Goal: Check status: Check status

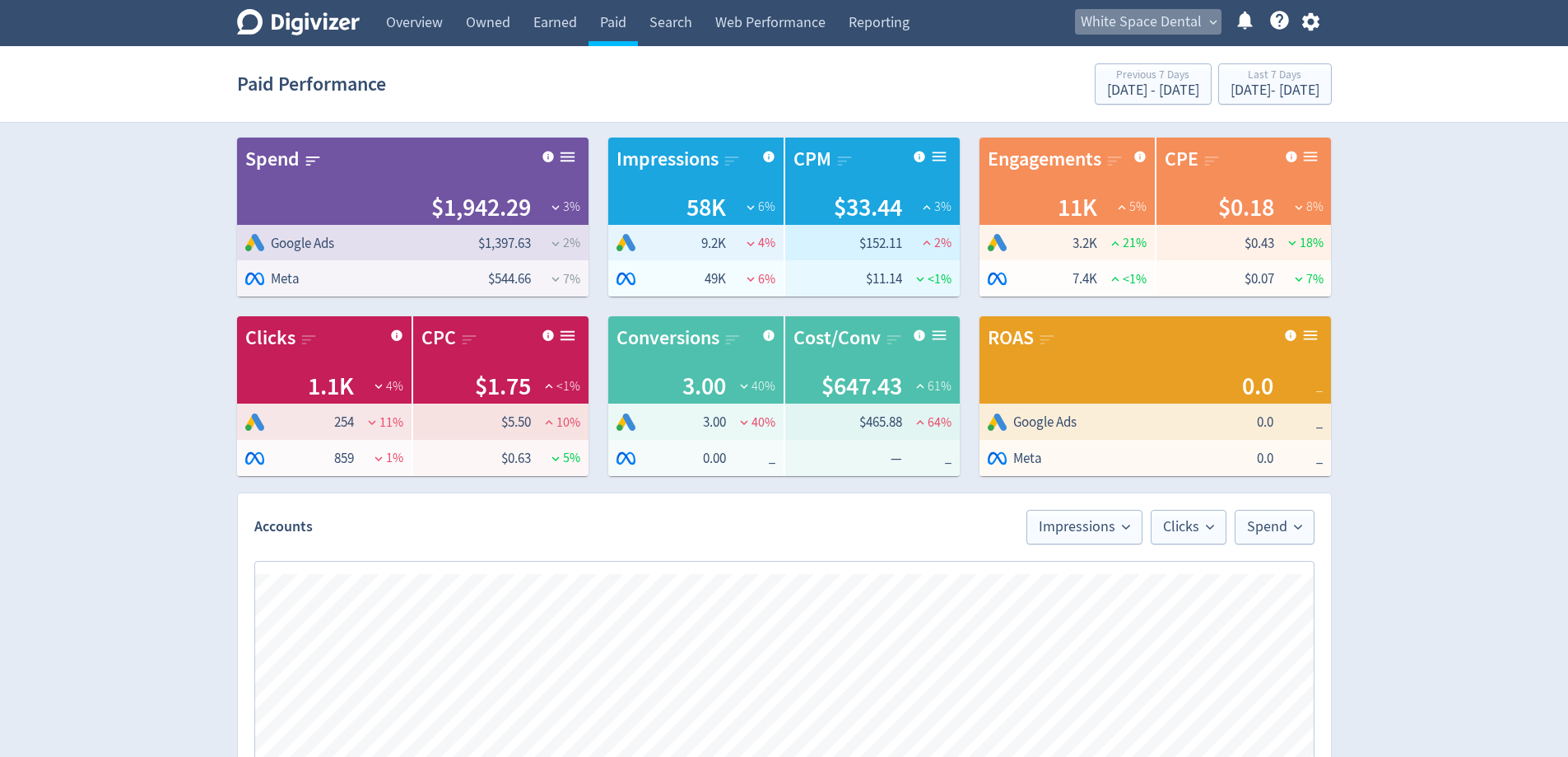
click at [1177, 18] on span "White Space Dental" at bounding box center [1140, 22] width 121 height 27
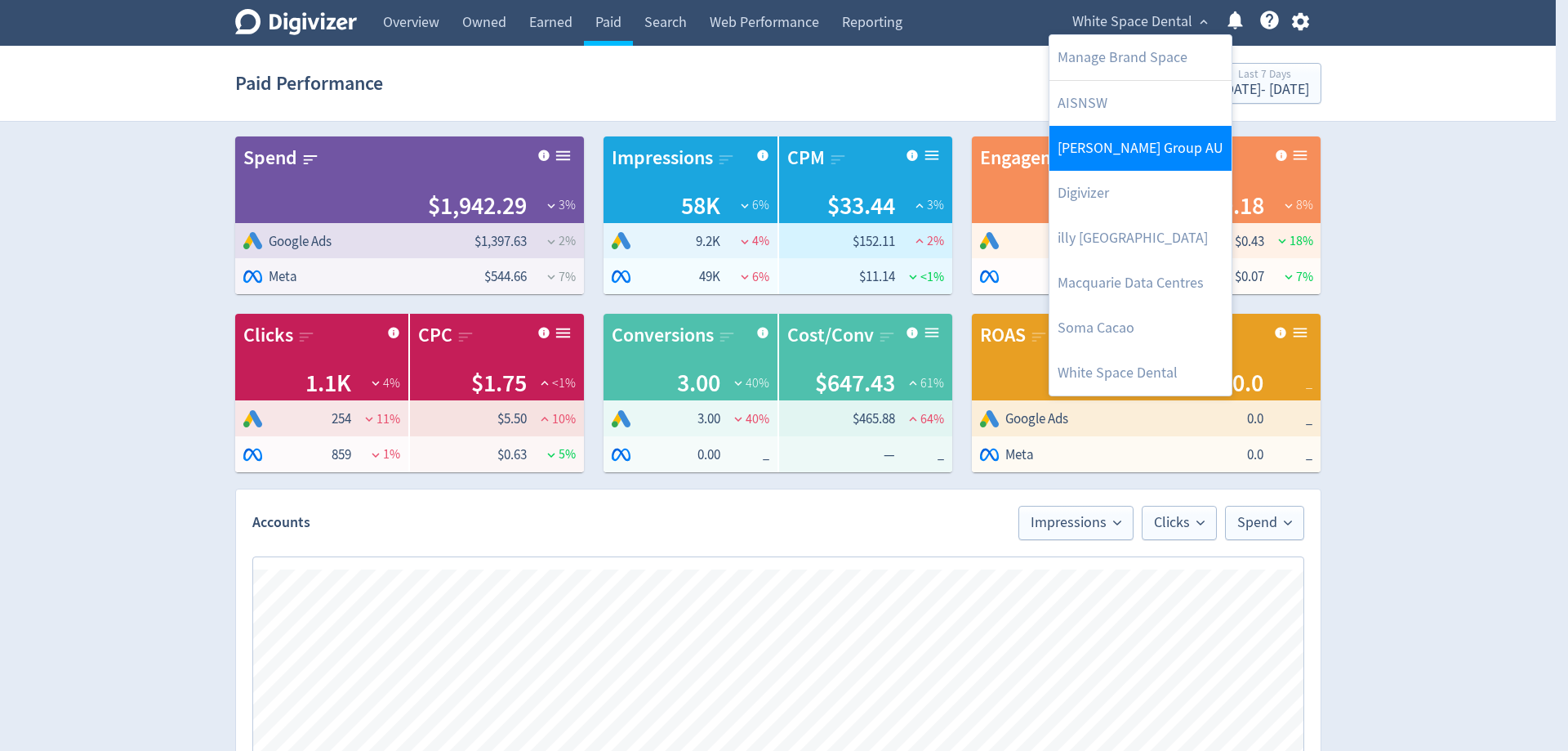
click at [1134, 134] on link "[PERSON_NAME] Group AU" at bounding box center [1141, 148] width 182 height 45
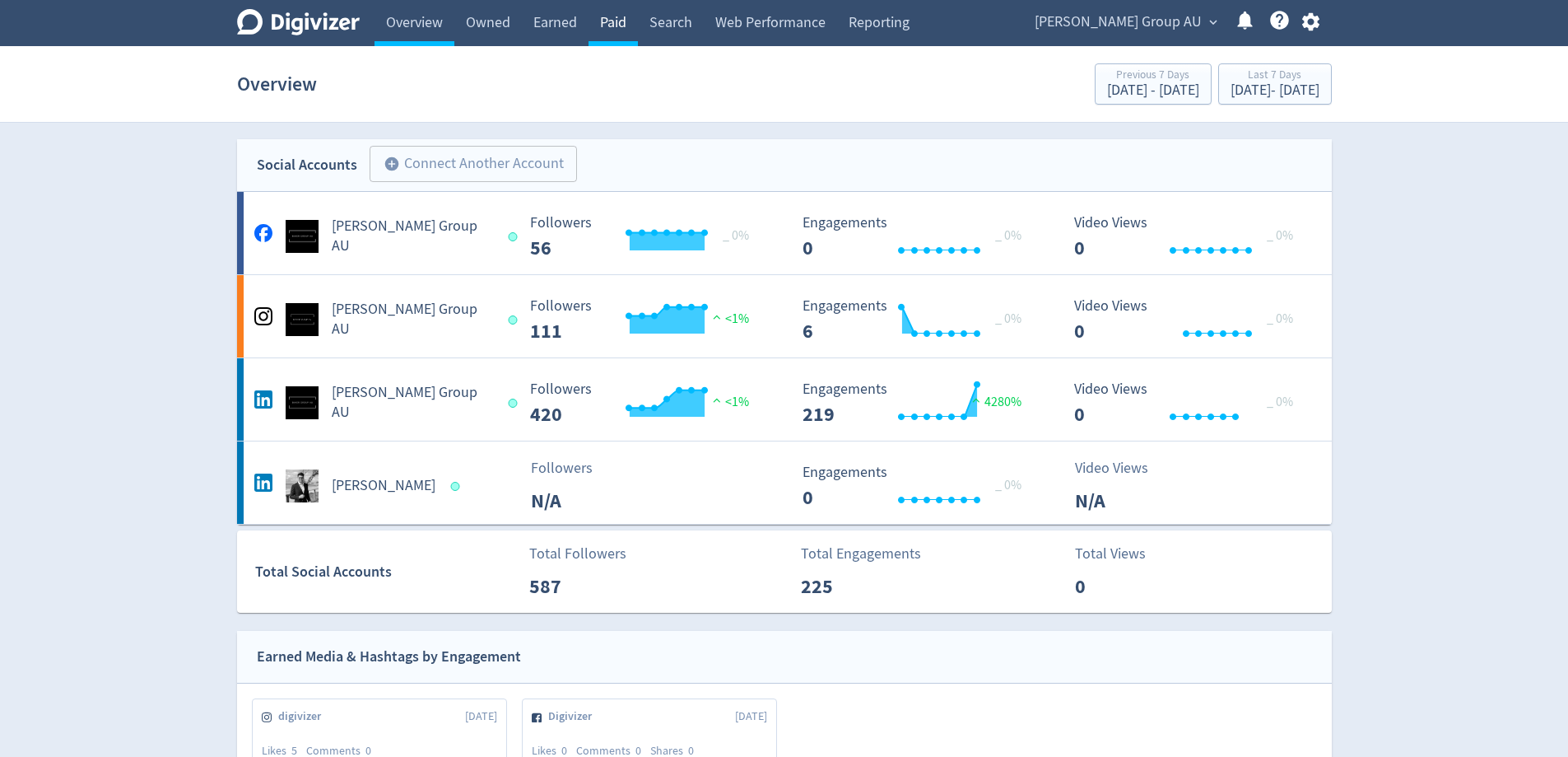
click at [627, 23] on link "Paid" at bounding box center [613, 23] width 49 height 46
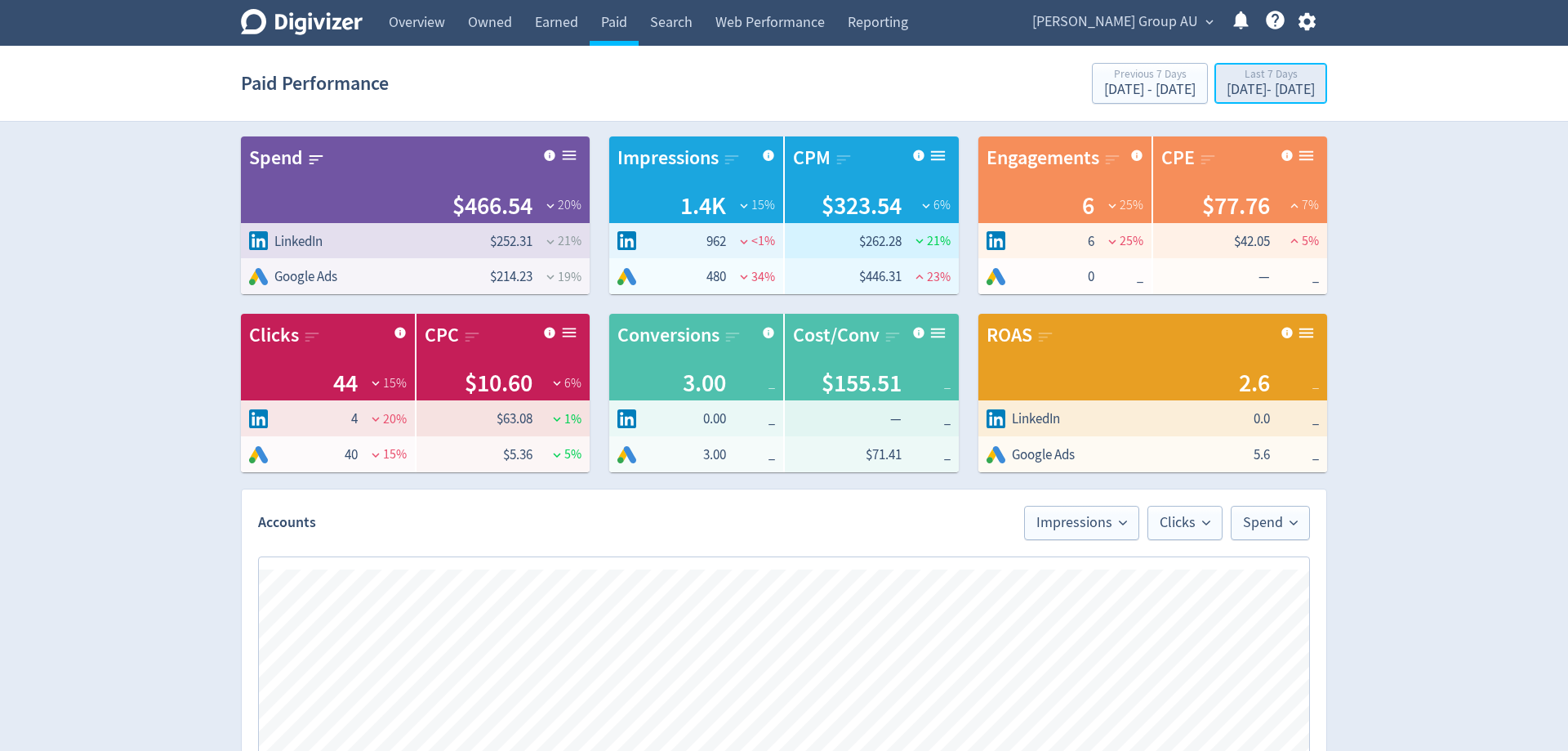
click at [1259, 84] on div "[DATE] - [DATE]" at bounding box center [1271, 90] width 88 height 15
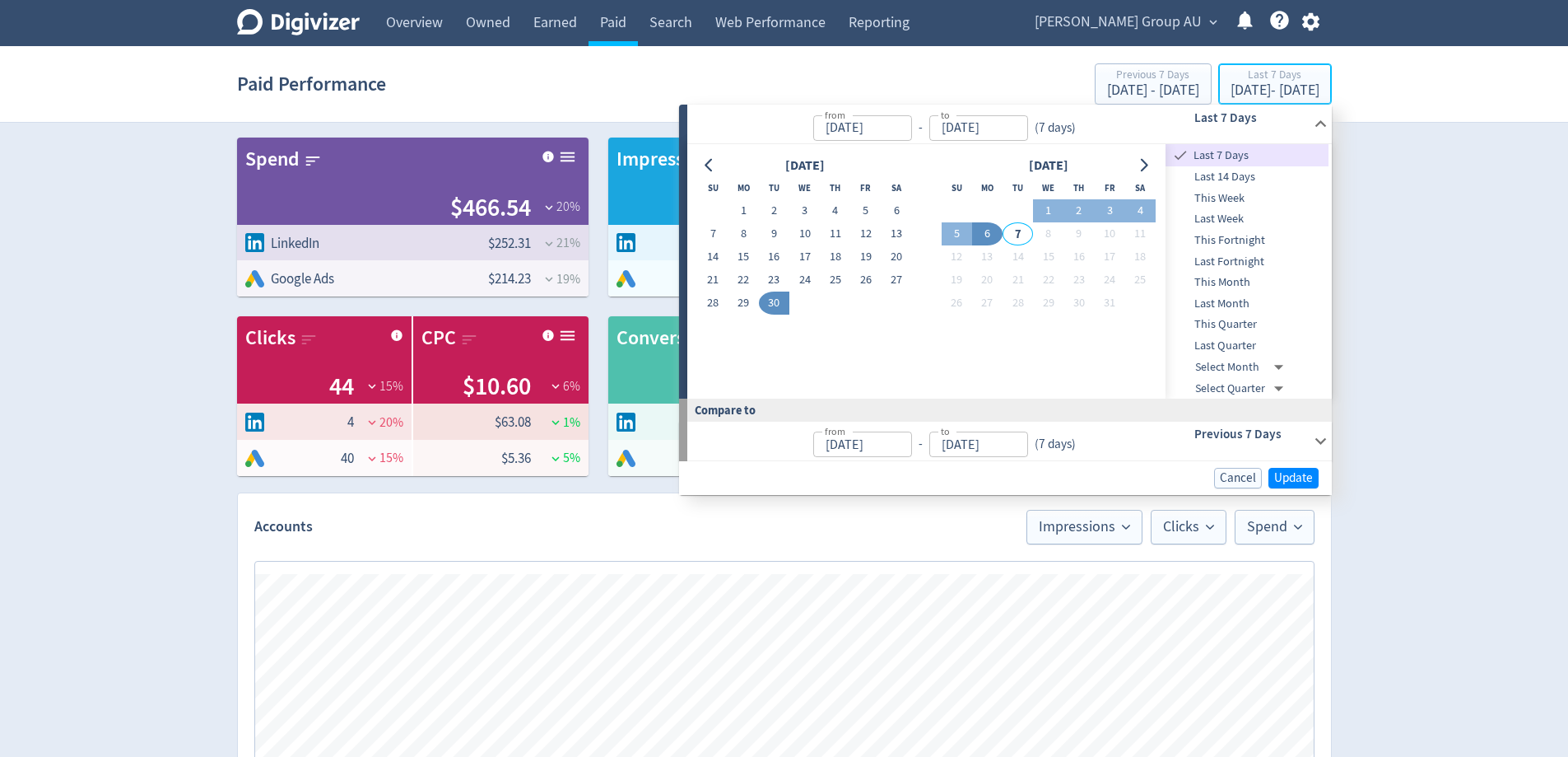
type input "[DATE]"
click at [745, 217] on button "1" at bounding box center [743, 211] width 30 height 23
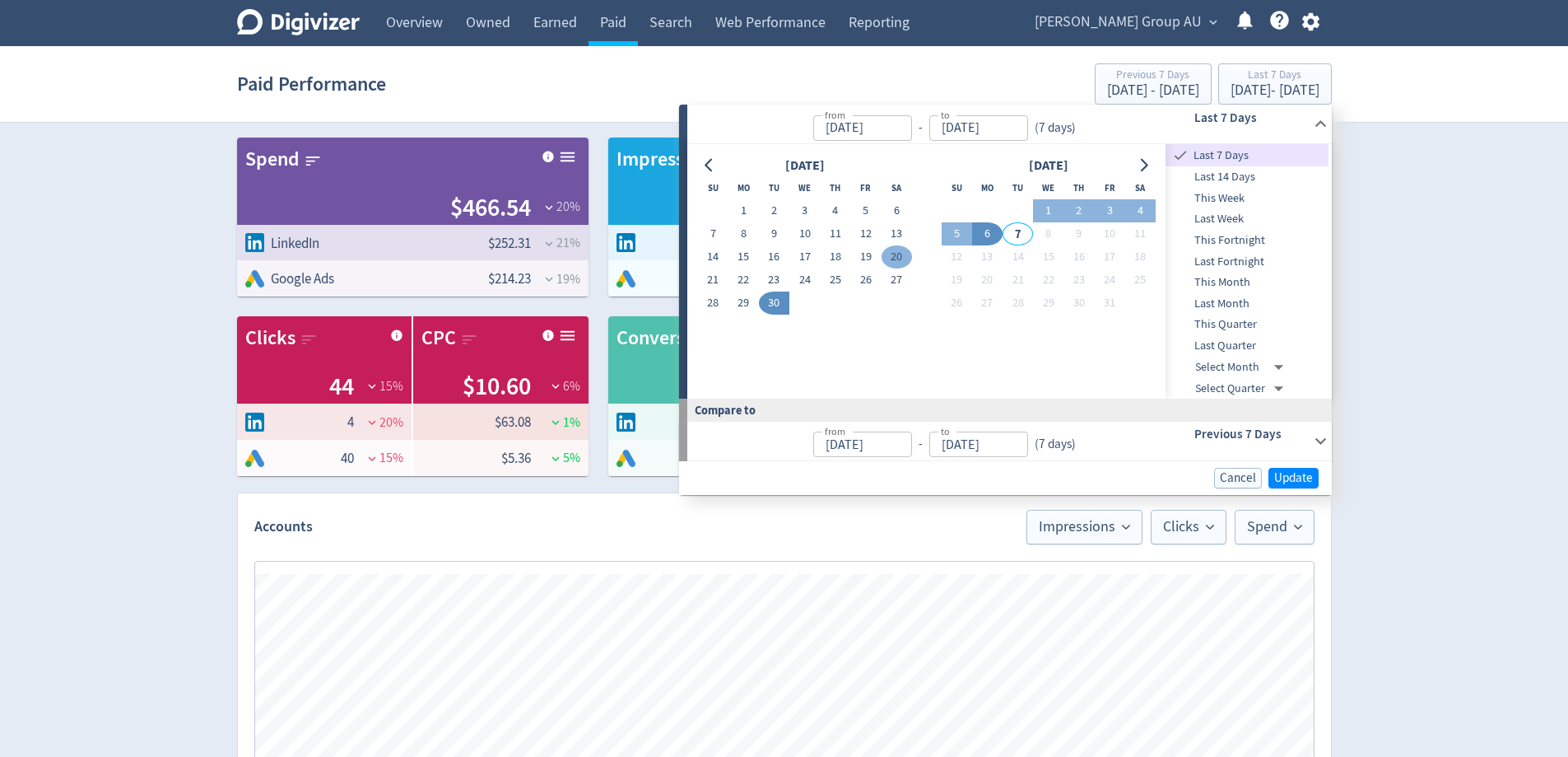
type input "[DATE]"
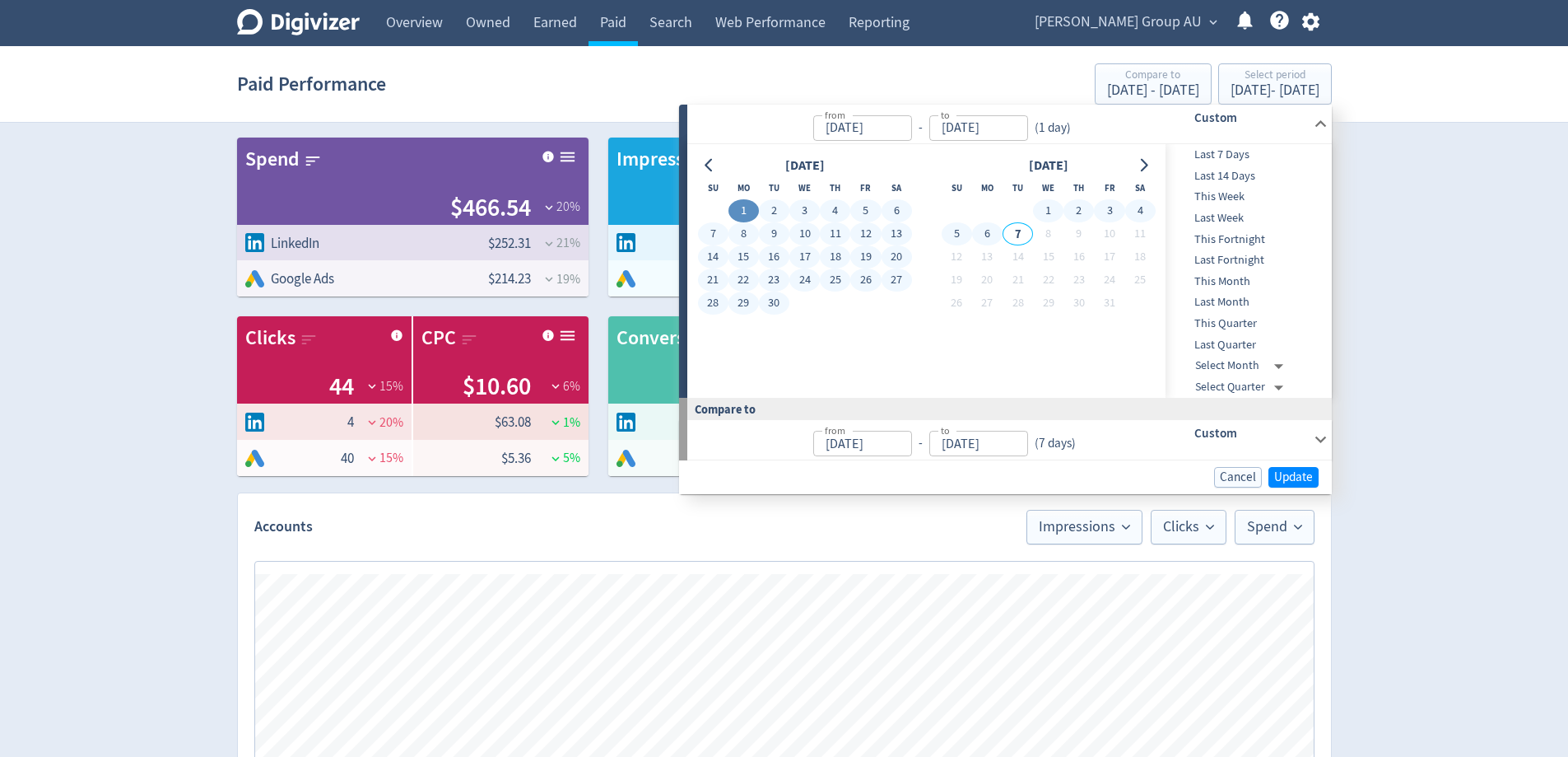
click at [991, 233] on button "6" at bounding box center [987, 233] width 30 height 23
type input "[DATE]"
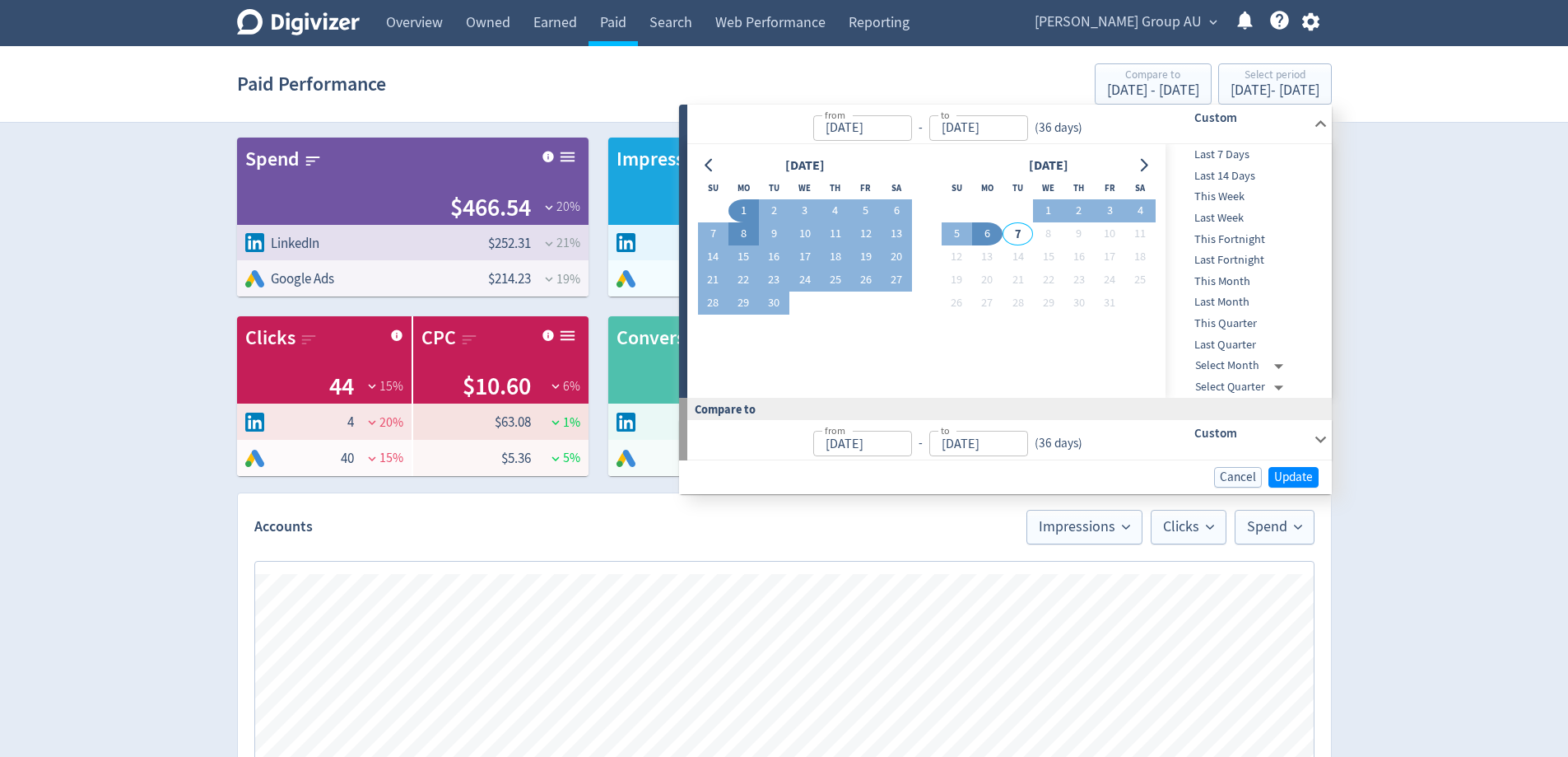
click at [748, 226] on button "8" at bounding box center [743, 233] width 30 height 23
type input "[DATE]"
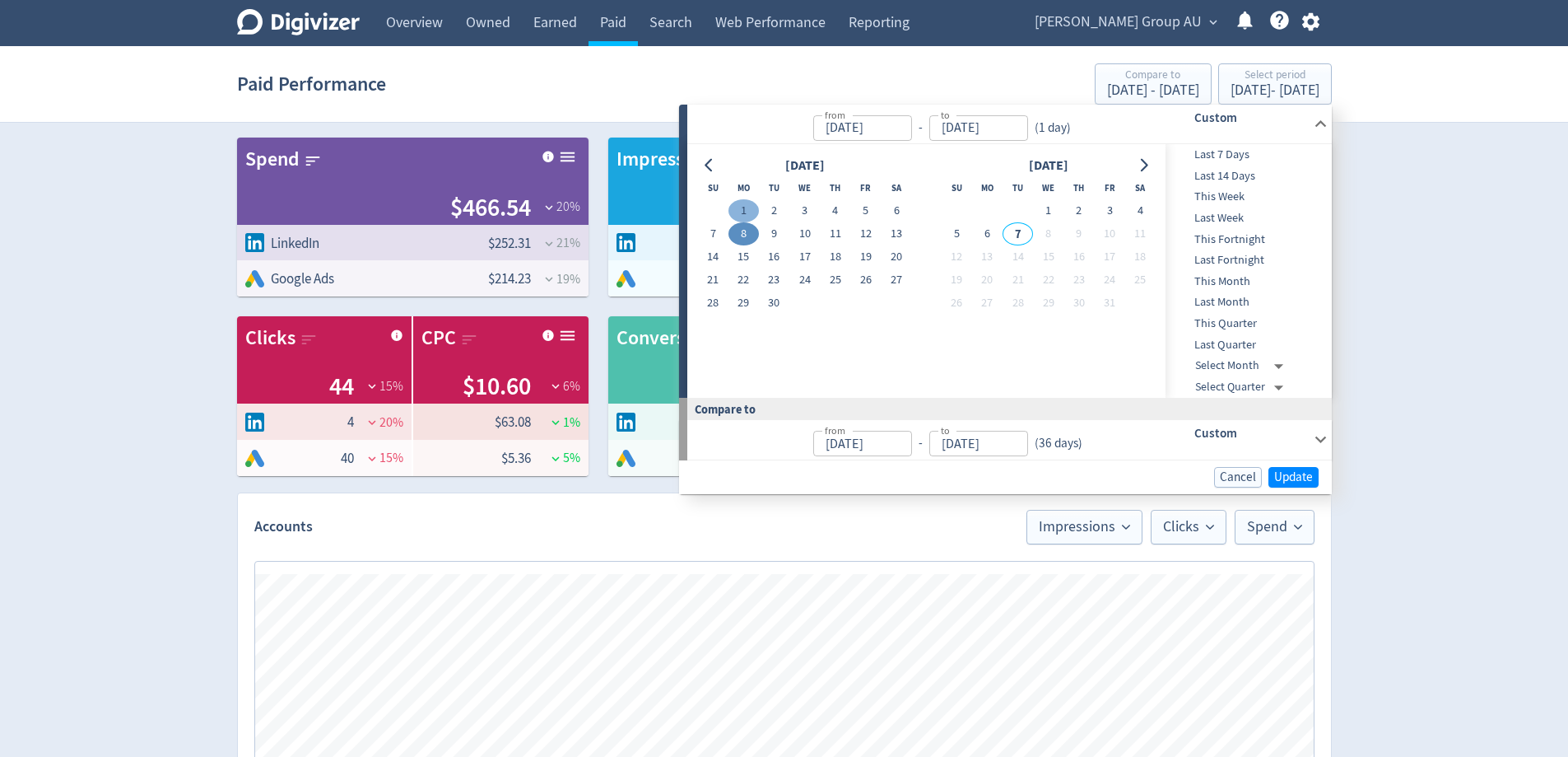
click at [748, 214] on button "1" at bounding box center [743, 211] width 30 height 23
type input "[DATE]"
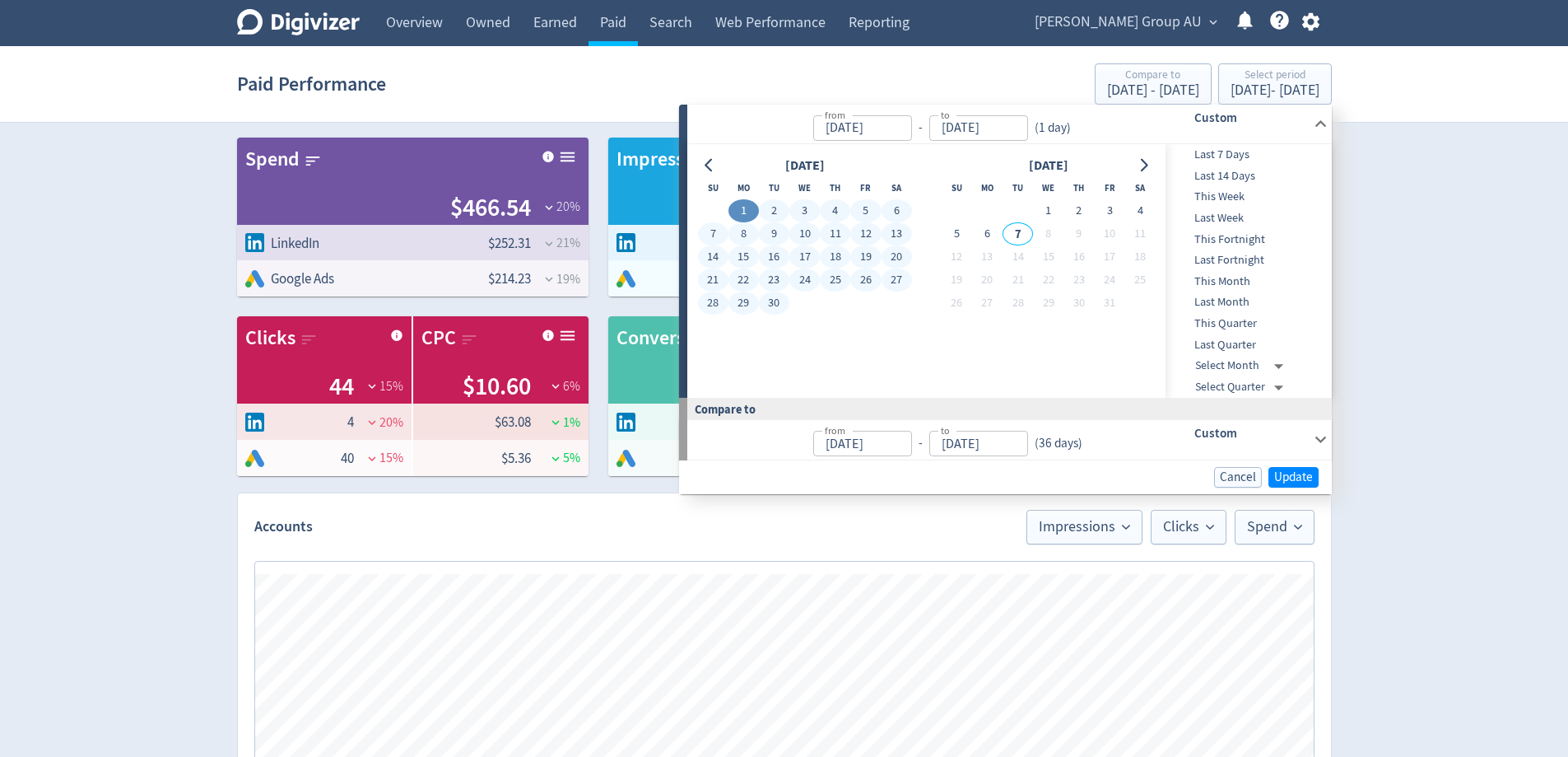
click at [784, 314] on td "30" at bounding box center [773, 302] width 30 height 23
click at [778, 308] on button "30" at bounding box center [773, 302] width 30 height 23
type input "[DATE]"
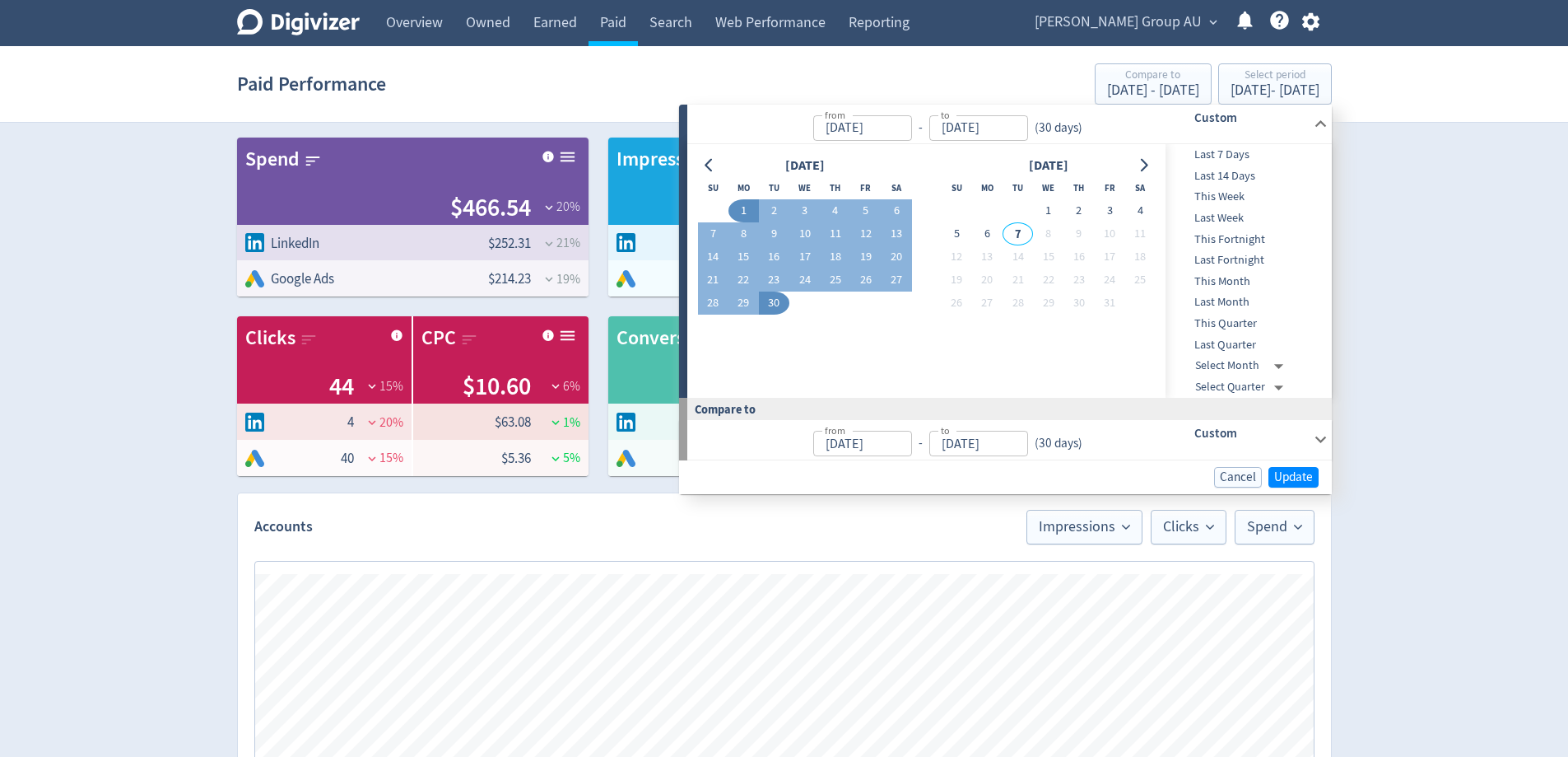
click at [1289, 463] on div "Cancel Update" at bounding box center [1005, 477] width 652 height 34
click at [1306, 475] on span "Update" at bounding box center [1294, 476] width 39 height 12
